Goal: Check status: Check status

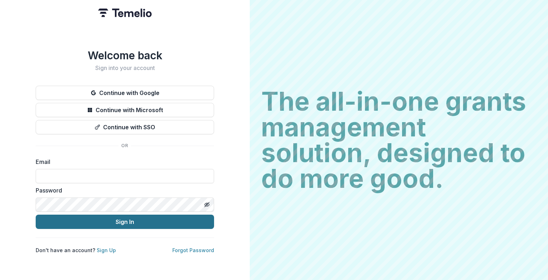
type input "**********"
click at [137, 115] on button "Sign In" at bounding box center [125, 221] width 178 height 14
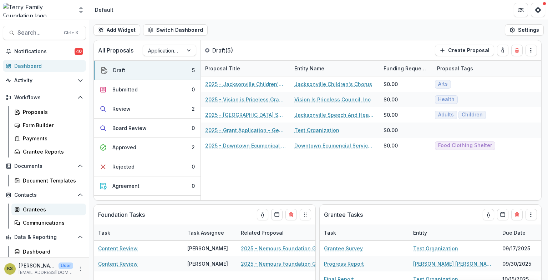
click at [37, 207] on div "Grantees" at bounding box center [51, 208] width 57 height 7
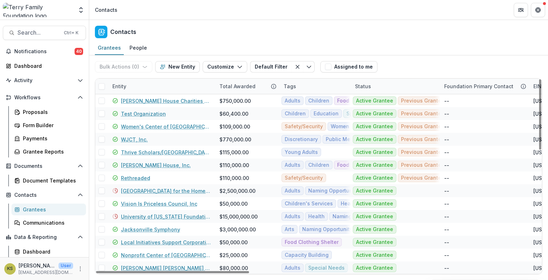
click at [139, 83] on div "Entity" at bounding box center [161, 85] width 107 height 15
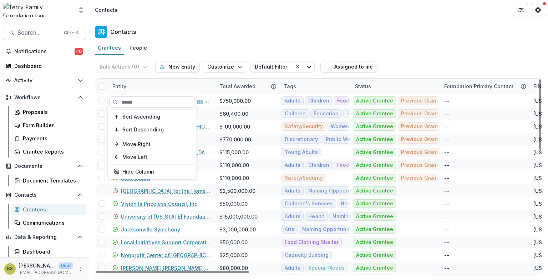
click at [130, 103] on input at bounding box center [152, 101] width 86 height 11
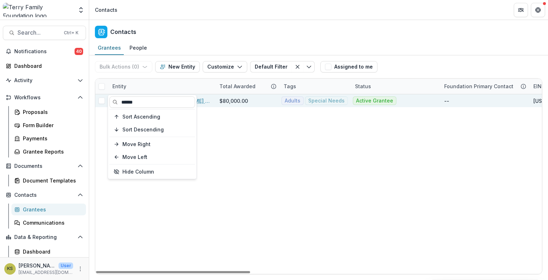
type input "******"
click at [244, 99] on div "$80,000.00" at bounding box center [233, 100] width 29 height 7
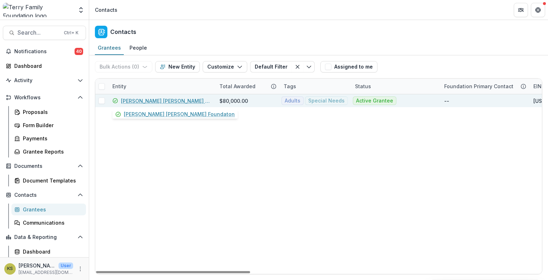
click at [160, 101] on link "[PERSON_NAME] [PERSON_NAME] Foundaton" at bounding box center [166, 100] width 90 height 7
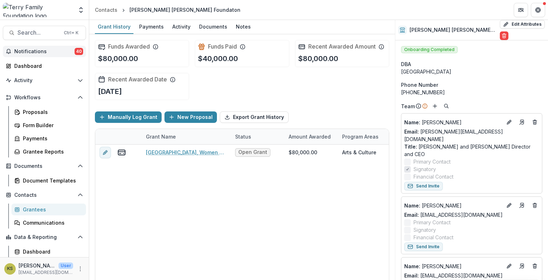
click at [36, 49] on span "Notifications" at bounding box center [44, 52] width 60 height 6
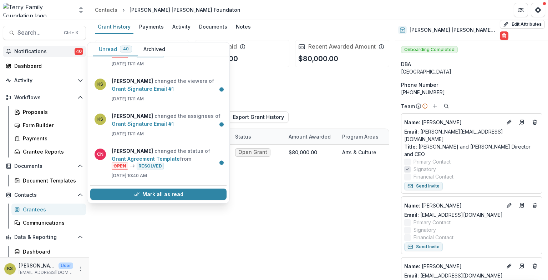
scroll to position [357, 0]
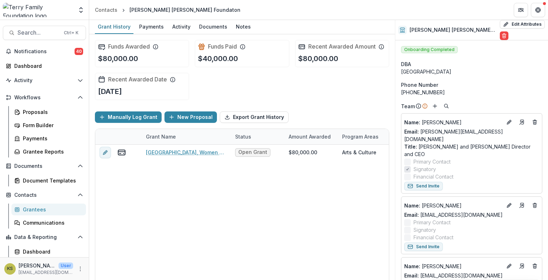
click at [205, 228] on div "[GEOGRAPHIC_DATA], Women of Vision & Artful Moments, 80000, Multi-Year Award, A…" at bounding box center [385, 213] width 581 height 139
click at [143, 26] on div "Payments" at bounding box center [151, 26] width 30 height 10
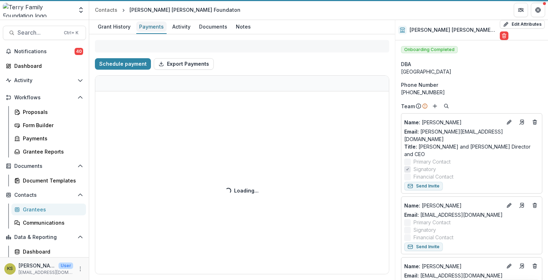
select select "****"
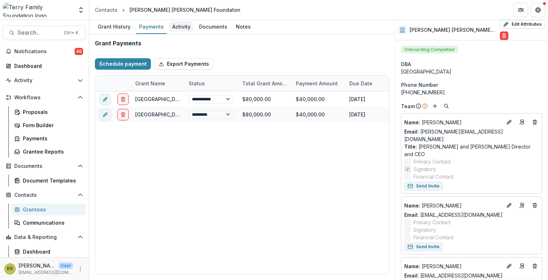
click at [177, 25] on div "Activity" at bounding box center [181, 26] width 24 height 10
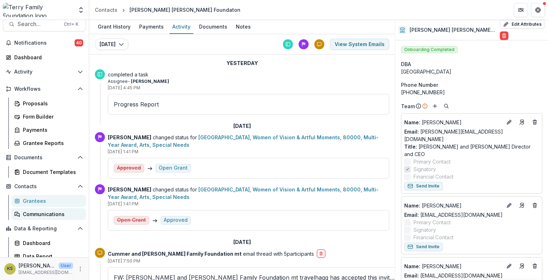
scroll to position [13, 0]
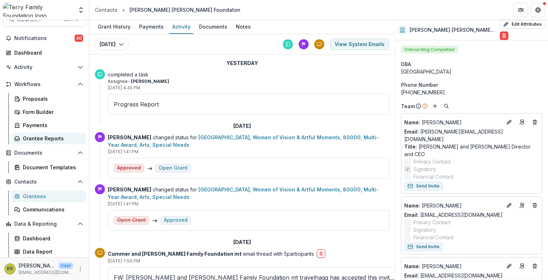
click at [27, 137] on div "Grantee Reports" at bounding box center [51, 137] width 57 height 7
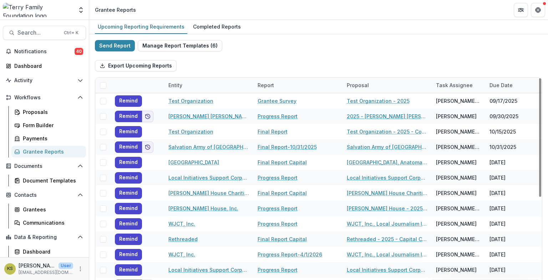
scroll to position [119, 0]
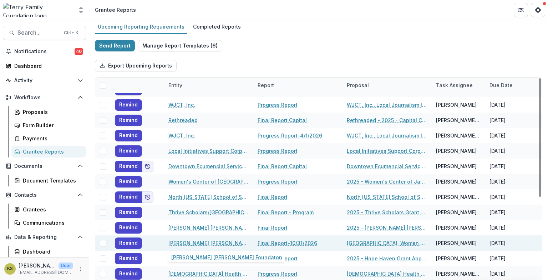
click at [229, 241] on link "[PERSON_NAME] [PERSON_NAME] Foundaton" at bounding box center [208, 242] width 81 height 7
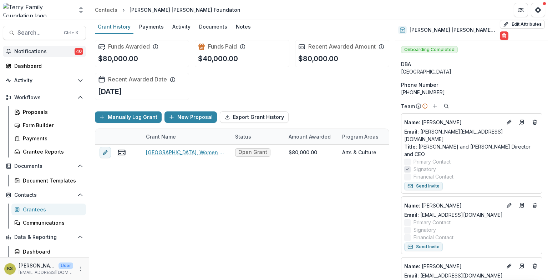
click at [30, 52] on span "Notifications" at bounding box center [44, 52] width 60 height 6
click at [28, 70] on link "Dashboard" at bounding box center [44, 66] width 83 height 12
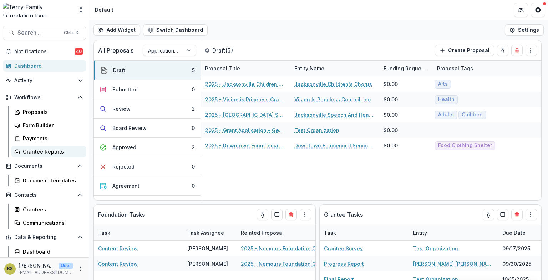
click at [30, 147] on link "Grantee Reports" at bounding box center [48, 152] width 75 height 12
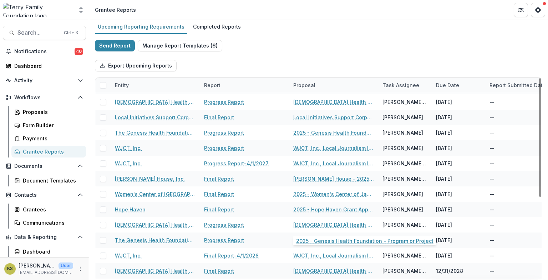
scroll to position [65, 0]
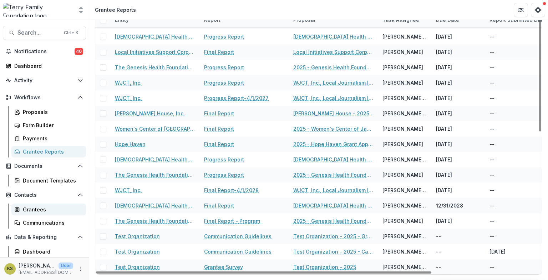
click at [22, 207] on link "Grantees" at bounding box center [48, 209] width 75 height 12
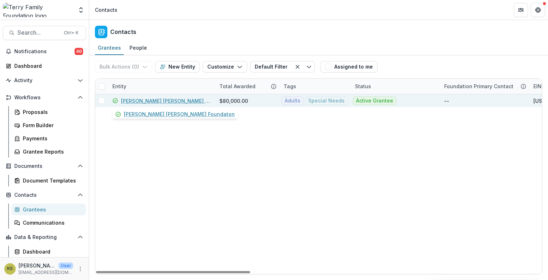
click at [160, 101] on link "[PERSON_NAME] [PERSON_NAME] Foundaton" at bounding box center [166, 100] width 90 height 7
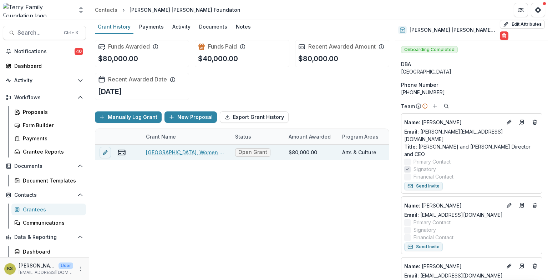
click at [185, 152] on link "[GEOGRAPHIC_DATA], Women of Vision & Artful Moments, 80000, Multi-Year Award, A…" at bounding box center [186, 151] width 81 height 7
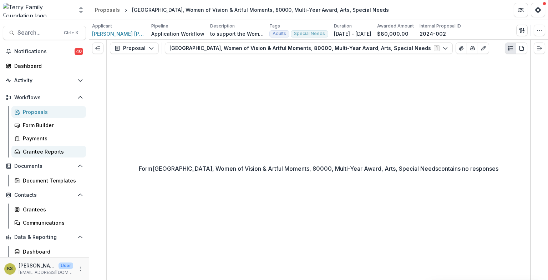
click at [25, 149] on div "Grantee Reports" at bounding box center [51, 151] width 57 height 7
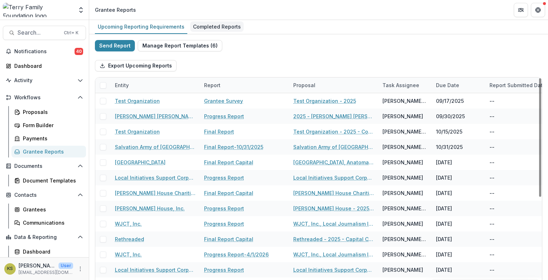
click at [220, 26] on div "Completed Reports" at bounding box center [216, 26] width 53 height 10
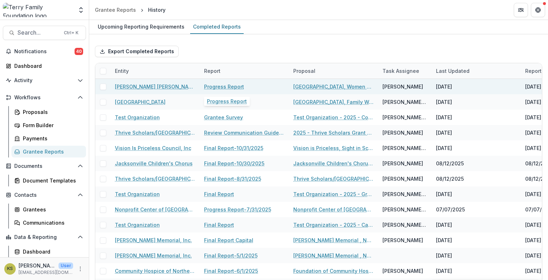
click at [230, 86] on link "Progress Report" at bounding box center [224, 86] width 40 height 7
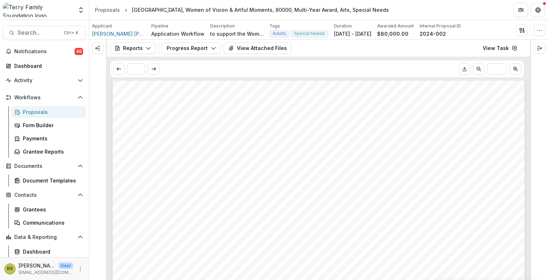
scroll to position [713, 0]
click at [195, 183] on span "See attached files" at bounding box center [171, 186] width 66 height 8
click at [262, 48] on button "View Attached Files" at bounding box center [258, 47] width 68 height 11
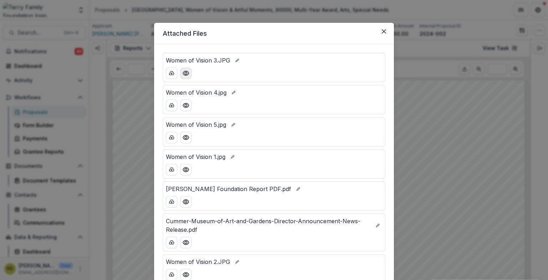
click at [183, 73] on icon "Preview Women of Vision 3.JPG" at bounding box center [185, 73] width 7 height 7
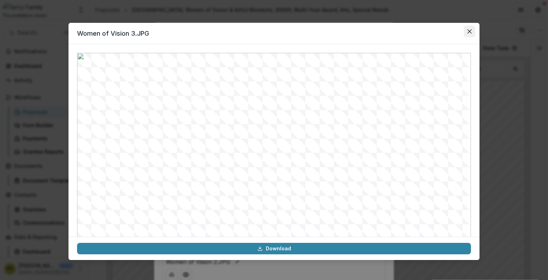
click at [467, 30] on icon "Close" at bounding box center [469, 31] width 4 height 4
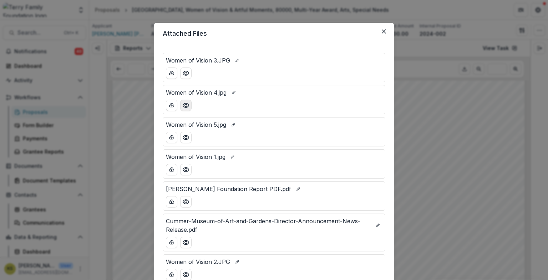
click at [185, 104] on circle "Preview Women of Vision 4.jpg" at bounding box center [186, 105] width 2 height 2
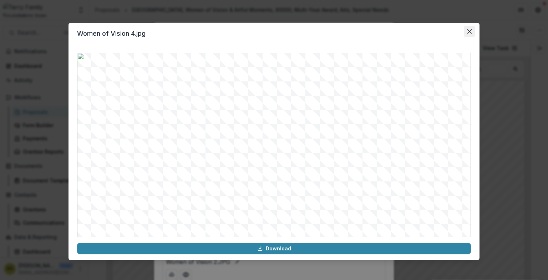
click at [469, 32] on icon "Close" at bounding box center [469, 31] width 4 height 4
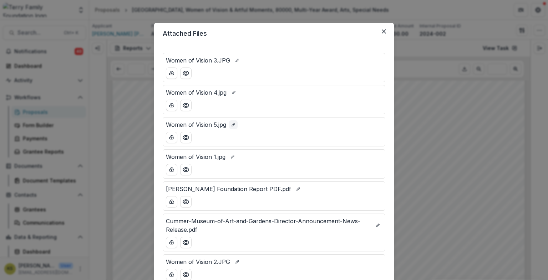
click at [233, 126] on icon "edit-file-name" at bounding box center [233, 124] width 4 height 4
click at [227, 124] on button "save-file-name" at bounding box center [223, 124] width 9 height 9
click at [184, 138] on icon "Preview Women of Vision 5.jpg" at bounding box center [186, 137] width 6 height 4
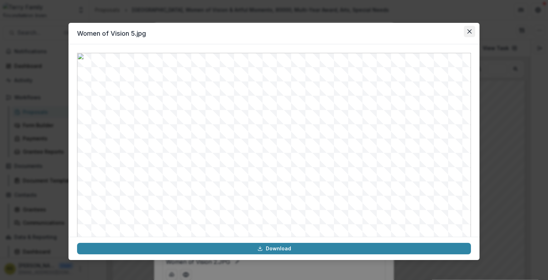
click at [469, 29] on button "Close" at bounding box center [469, 31] width 11 height 11
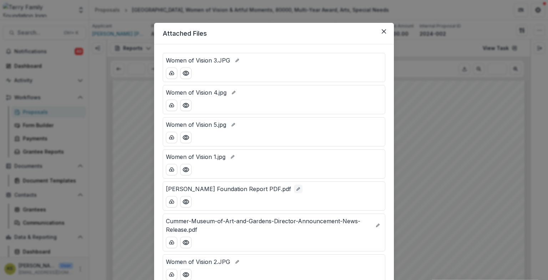
click at [294, 188] on button "edit-file-name" at bounding box center [298, 188] width 9 height 9
click at [239, 190] on icon "save-file-name" at bounding box center [241, 189] width 4 height 4
click at [184, 244] on icon "Preview Cummer-Museum-of-Art-and-Gardens-Director-Announcement-News-Release.pdf" at bounding box center [185, 242] width 7 height 7
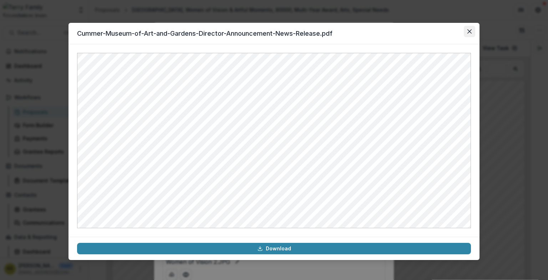
click at [470, 31] on icon "Close" at bounding box center [469, 31] width 4 height 4
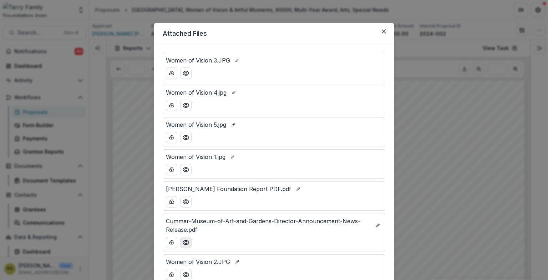
click at [187, 243] on icon "Preview Cummer-Museum-of-Art-and-Gardens-Director-Announcement-News-Release.pdf" at bounding box center [185, 242] width 7 height 7
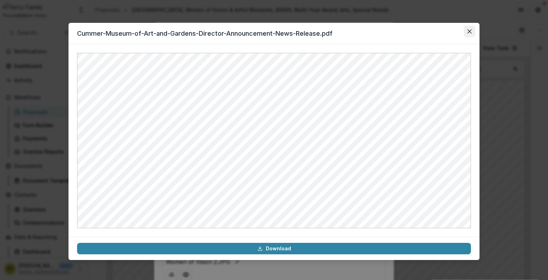
click at [468, 30] on icon "Close" at bounding box center [469, 31] width 4 height 4
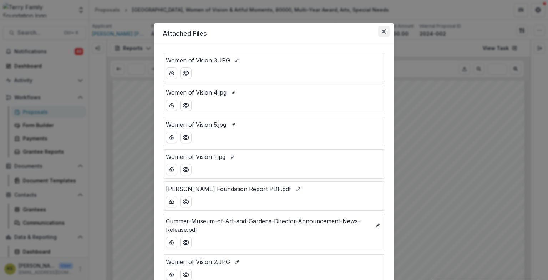
click at [382, 31] on icon "Close" at bounding box center [384, 31] width 4 height 4
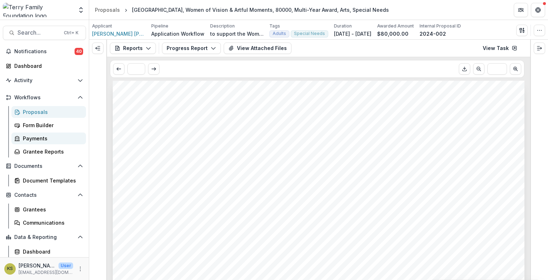
click at [35, 141] on div "Payments" at bounding box center [51, 137] width 57 height 7
